Goal: Transaction & Acquisition: Register for event/course

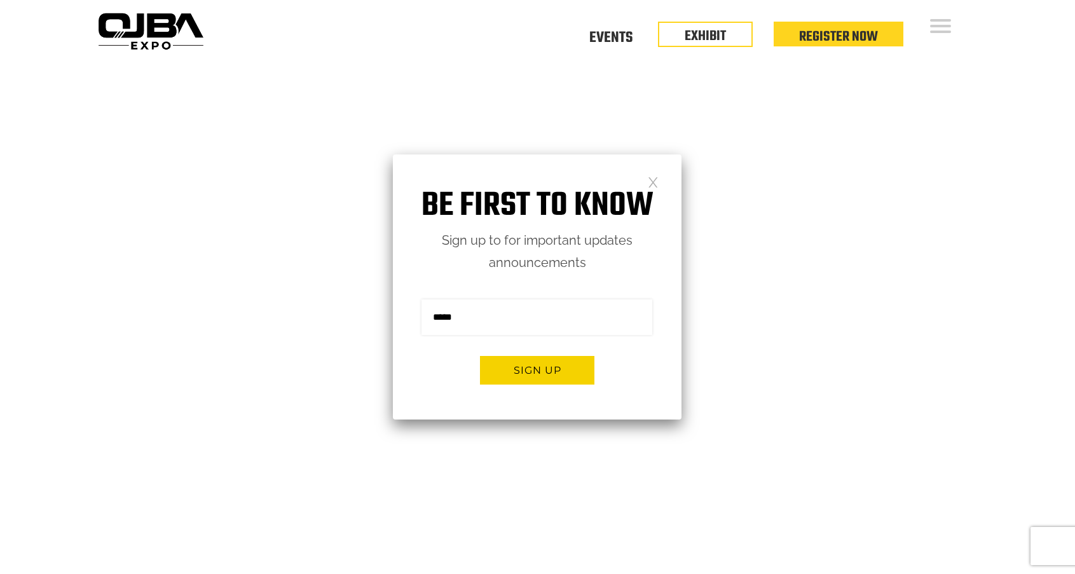
click at [654, 180] on link at bounding box center [653, 181] width 11 height 11
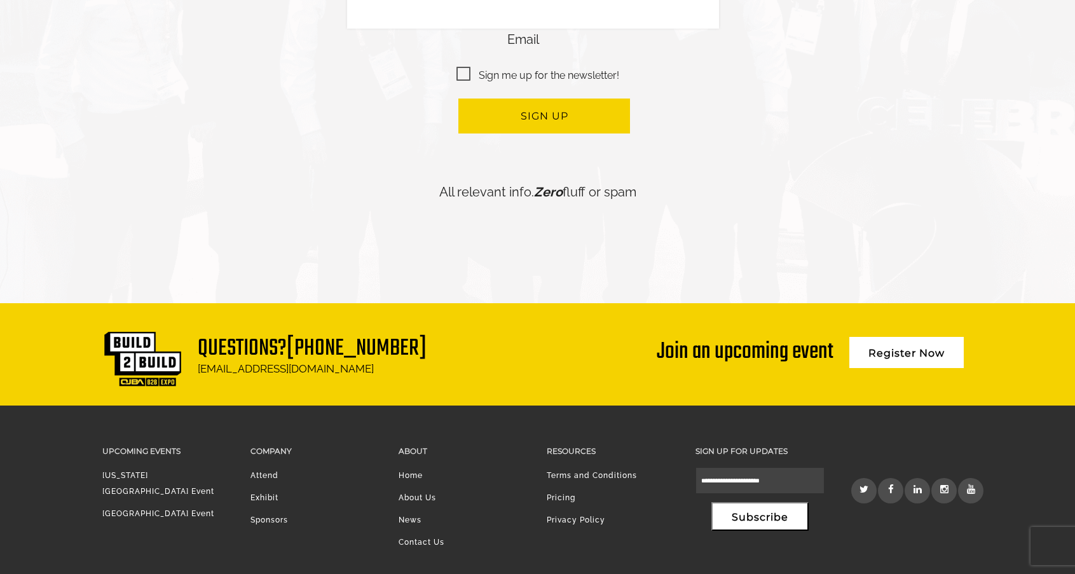
scroll to position [3035, 0]
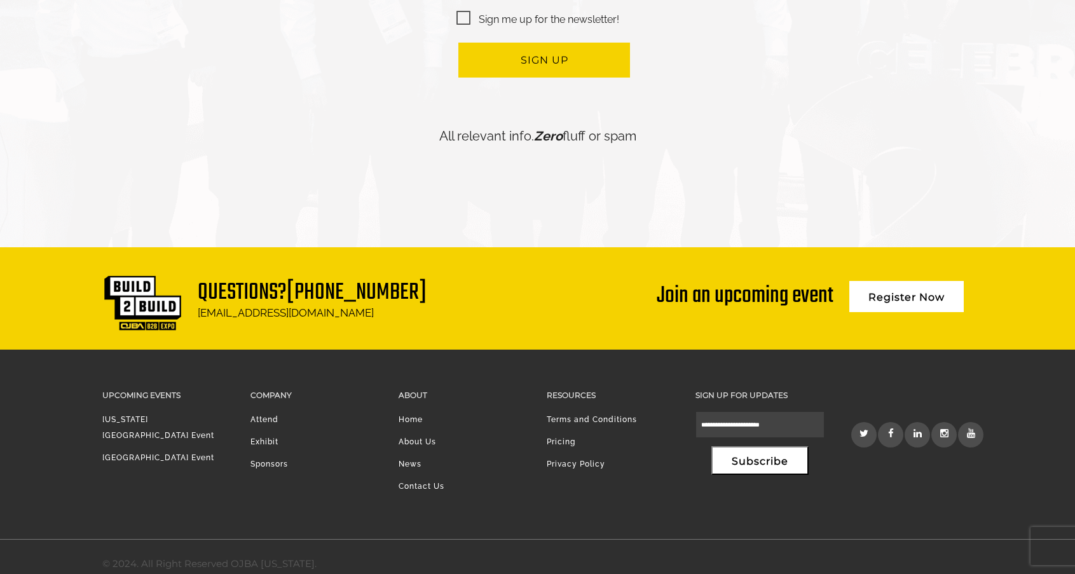
click at [890, 282] on link "Register Now" at bounding box center [906, 296] width 114 height 31
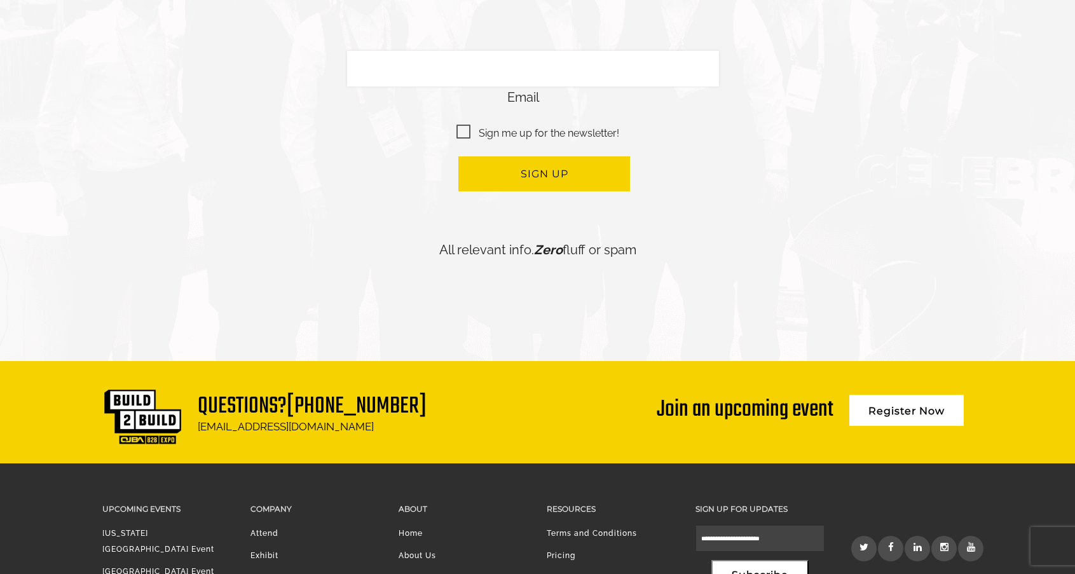
scroll to position [3035, 0]
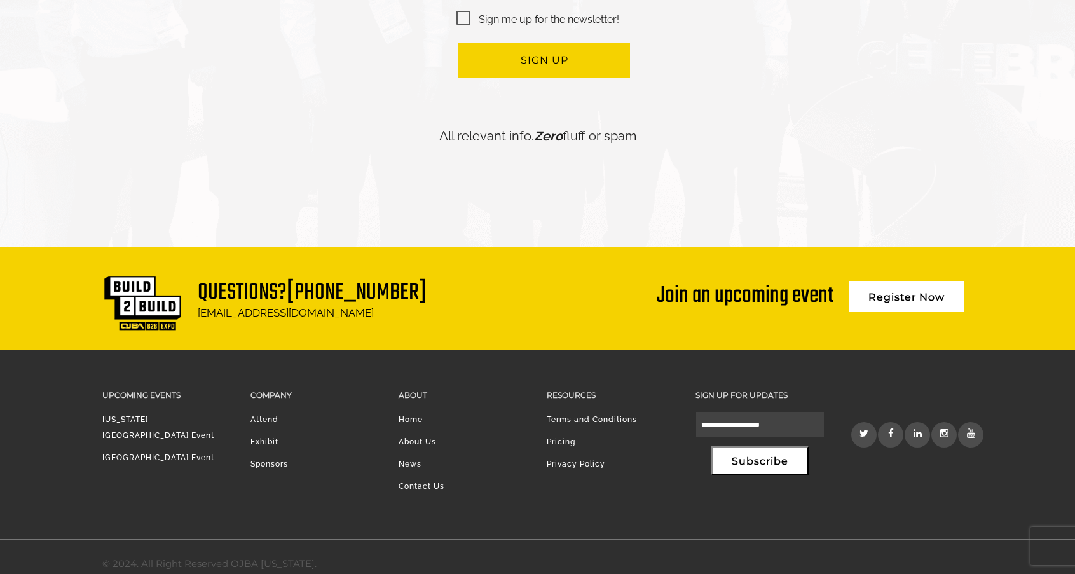
click at [261, 434] on li "Exhibit" at bounding box center [314, 445] width 129 height 22
click at [260, 434] on li "Exhibit" at bounding box center [314, 445] width 129 height 22
click at [262, 434] on li "Exhibit" at bounding box center [314, 445] width 129 height 22
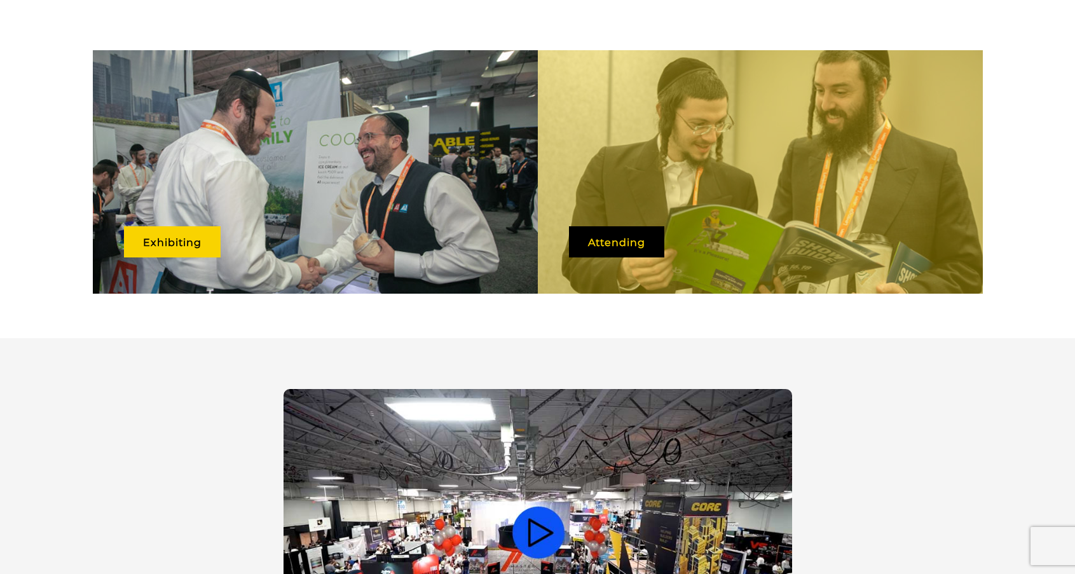
scroll to position [620, 0]
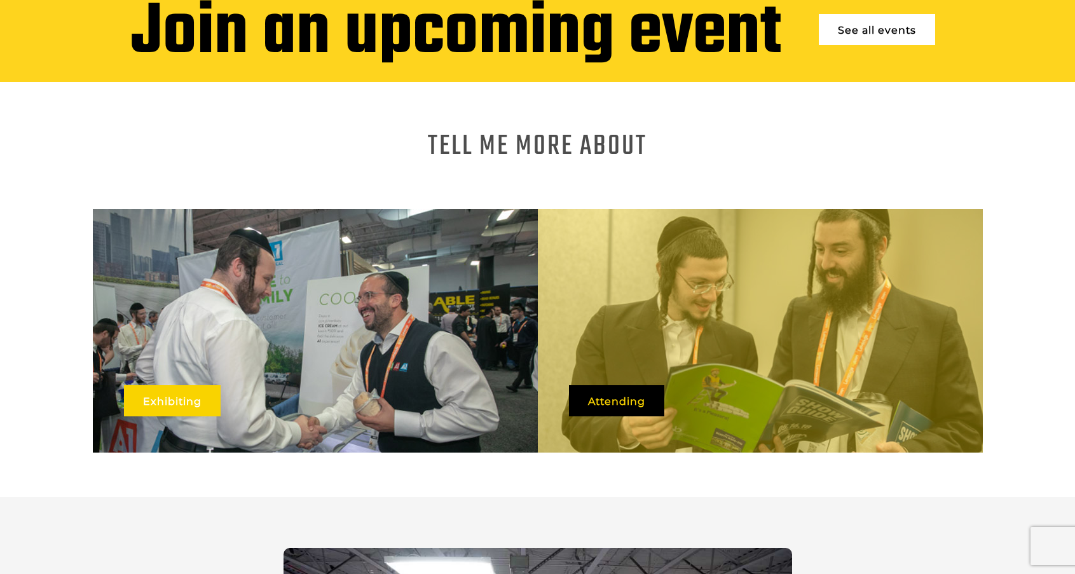
click at [177, 391] on link "Exhibiting" at bounding box center [172, 400] width 97 height 31
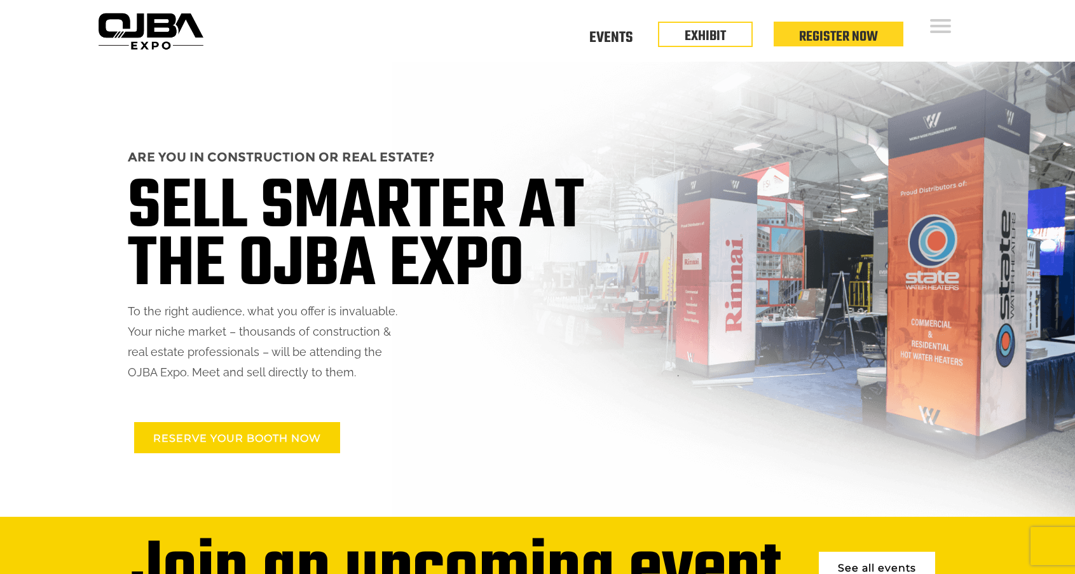
click at [255, 438] on link "RESERVE YOUR BOOTH NOW" at bounding box center [237, 437] width 206 height 31
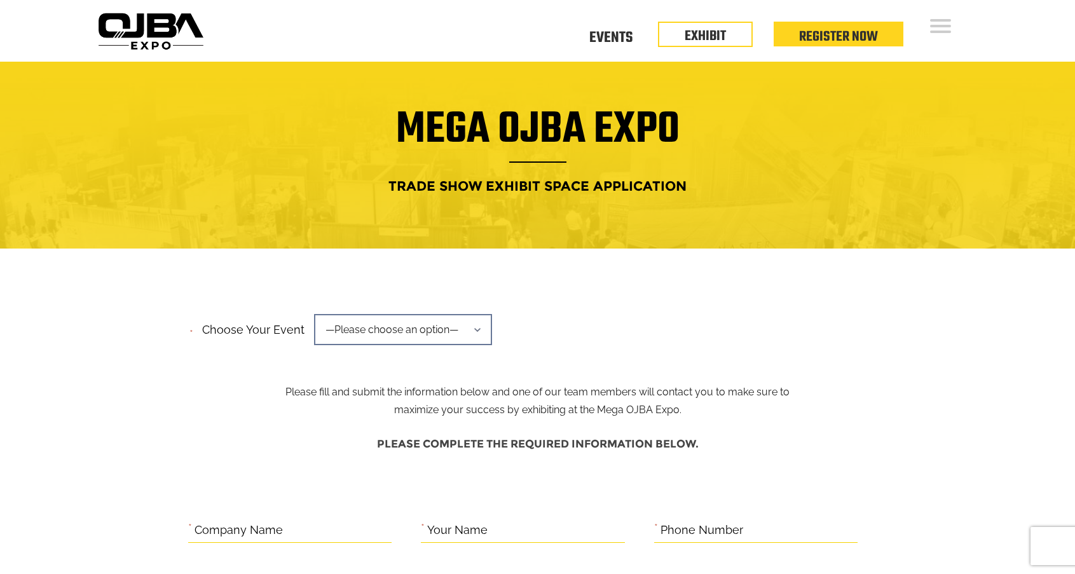
click at [442, 334] on span "—Please choose an option—" at bounding box center [403, 329] width 178 height 31
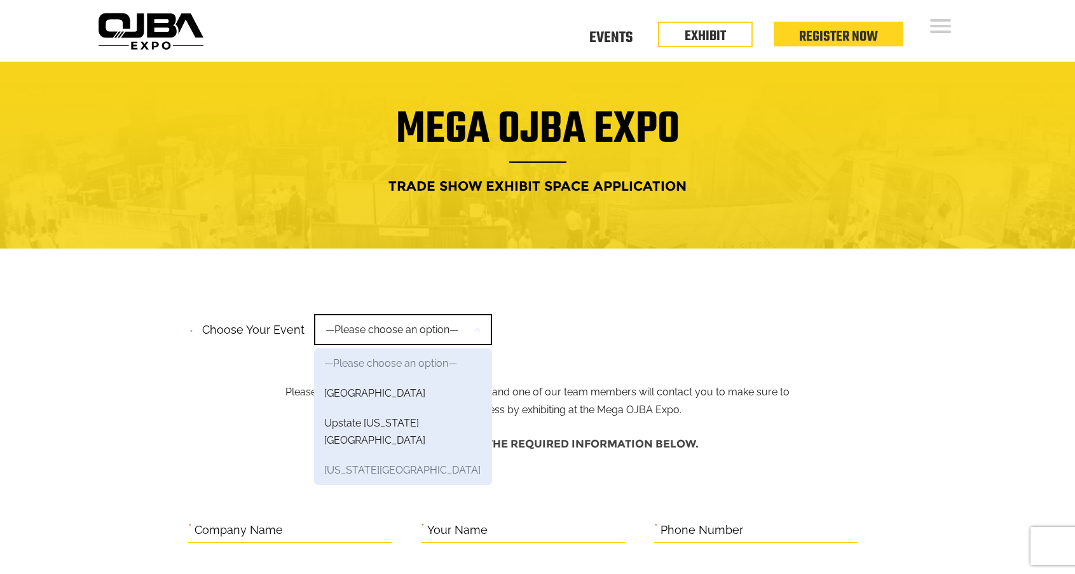
click at [359, 456] on link "New York Region" at bounding box center [403, 470] width 178 height 30
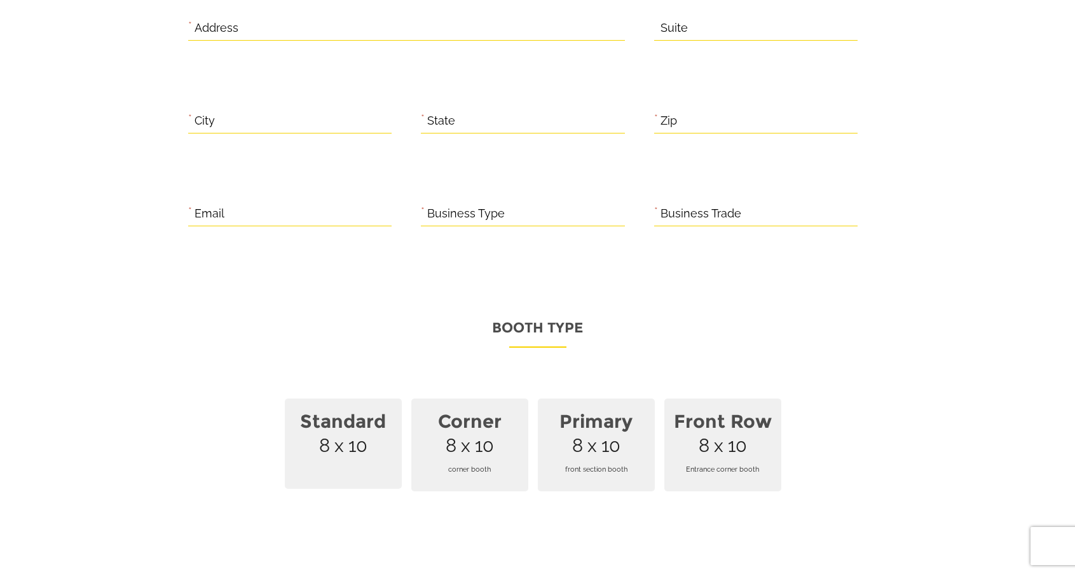
scroll to position [763, 0]
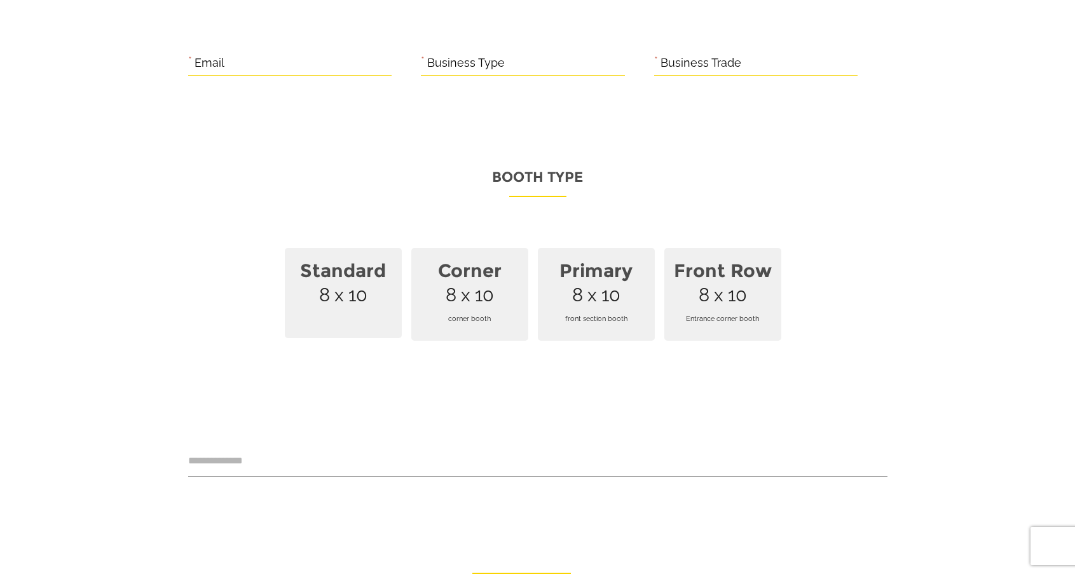
click at [469, 301] on span "corner booth" at bounding box center [470, 318] width 102 height 35
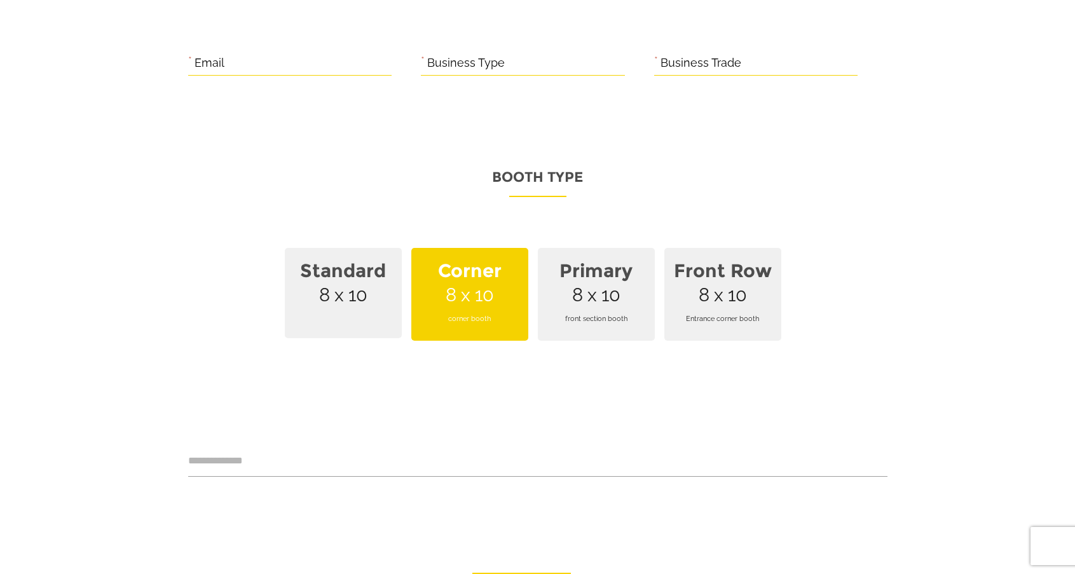
click at [323, 277] on span "Standard 8 x 10" at bounding box center [343, 293] width 117 height 90
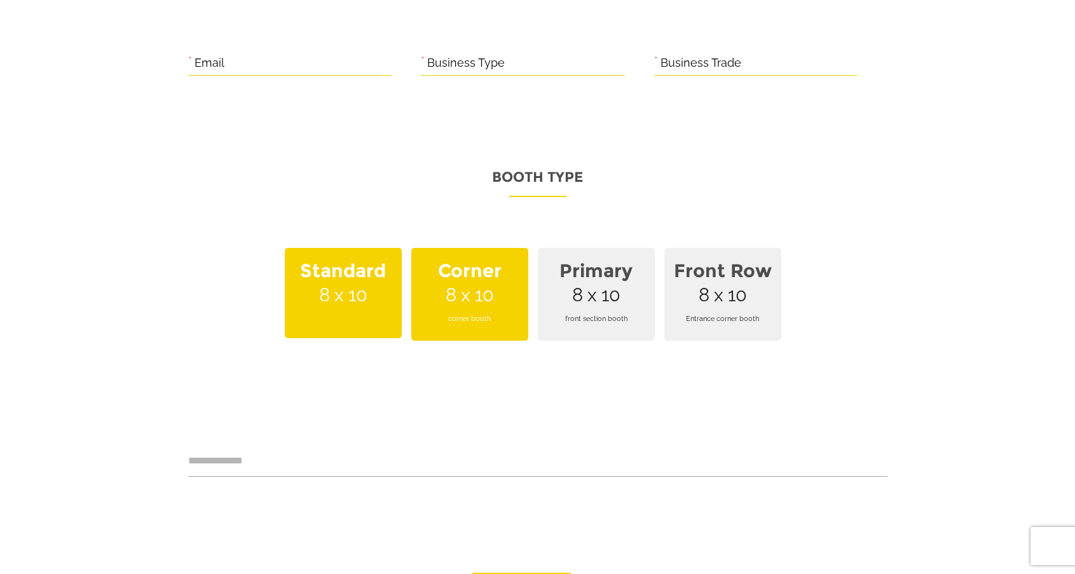
scroll to position [0, 0]
click at [471, 280] on span "Corner 8 x 10 corner booth" at bounding box center [469, 294] width 117 height 93
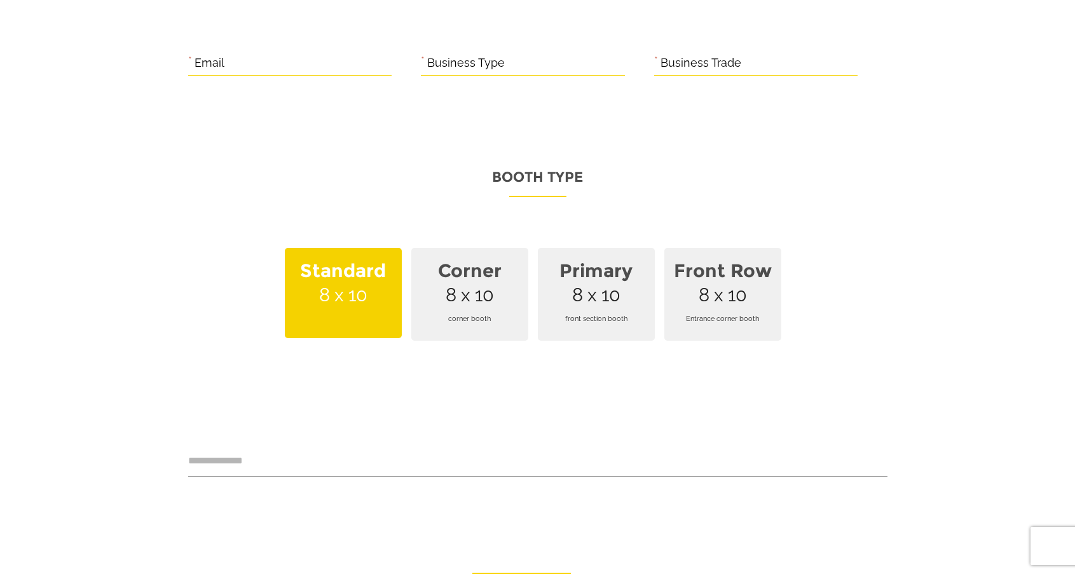
click at [471, 280] on span "Corner 8 x 10 corner booth" at bounding box center [469, 294] width 117 height 93
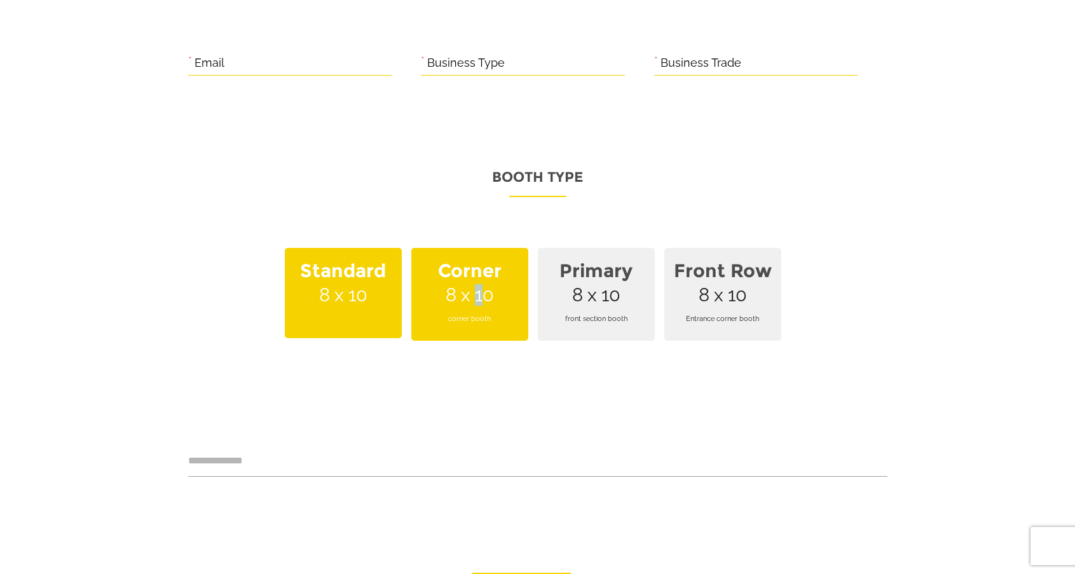
click at [471, 280] on span "Corner 8 x 10 corner booth" at bounding box center [469, 294] width 117 height 93
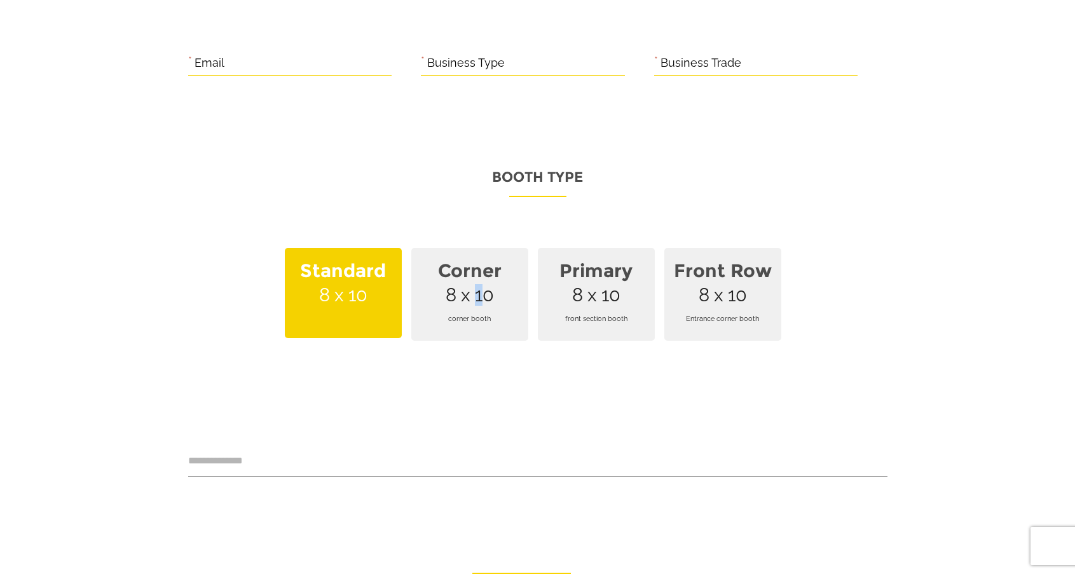
click at [470, 280] on span "Corner 8 x 10 corner booth" at bounding box center [469, 294] width 117 height 93
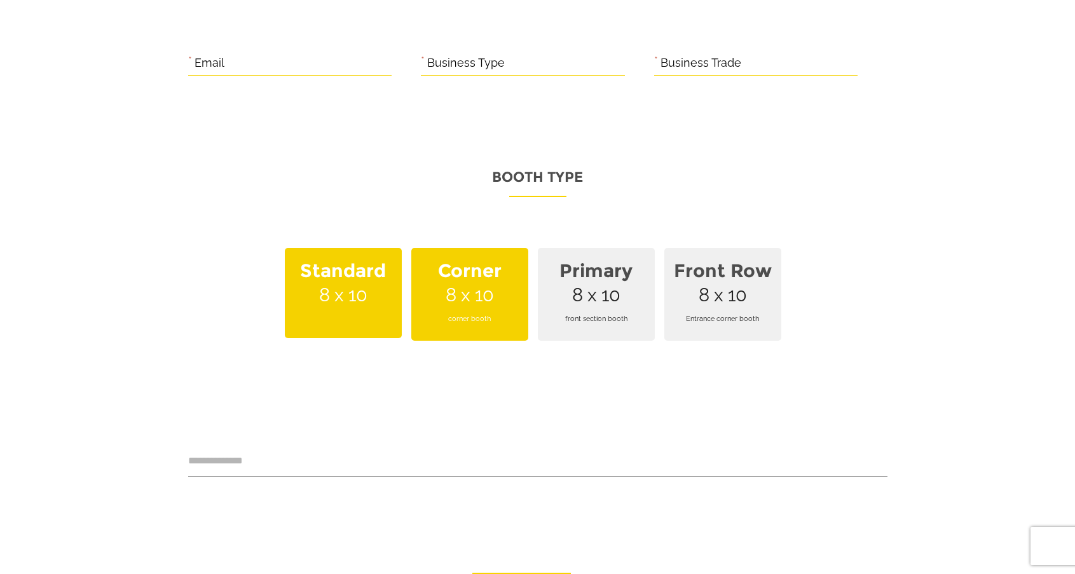
click at [444, 301] on span "corner booth" at bounding box center [470, 318] width 102 height 35
